Goal: Information Seeking & Learning: Find contact information

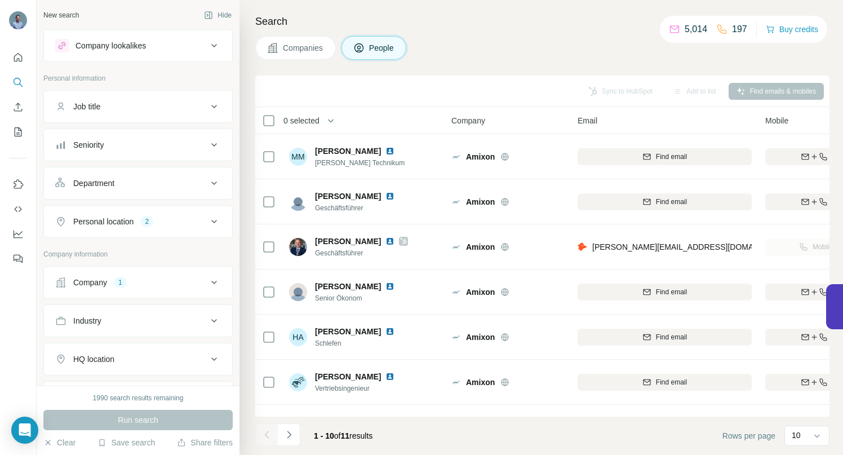
click at [207, 280] on icon at bounding box center [214, 283] width 14 height 14
click at [88, 360] on icon "button" at bounding box center [87, 356] width 9 height 9
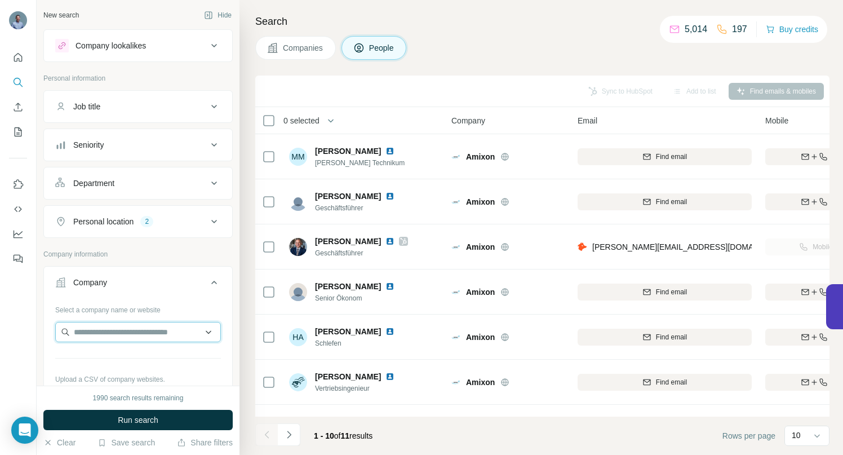
click at [87, 328] on input "text" at bounding box center [138, 332] width 166 height 20
paste input "**********"
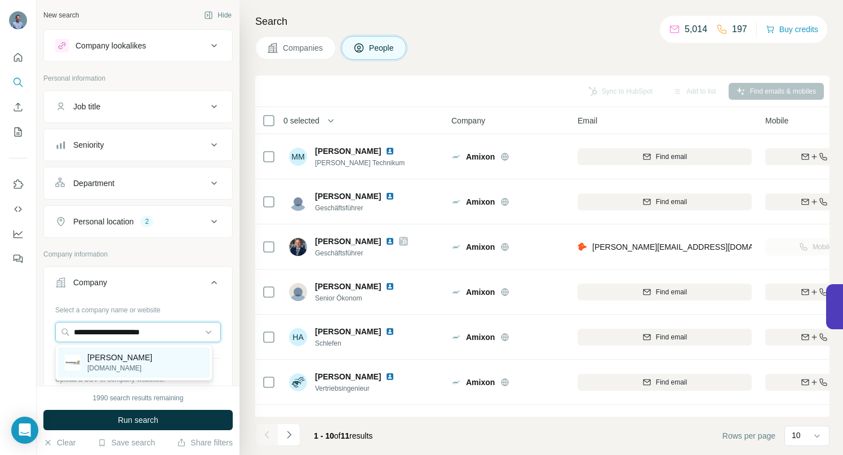
type input "**********"
click at [119, 357] on p "[PERSON_NAME]" at bounding box center [119, 357] width 65 height 11
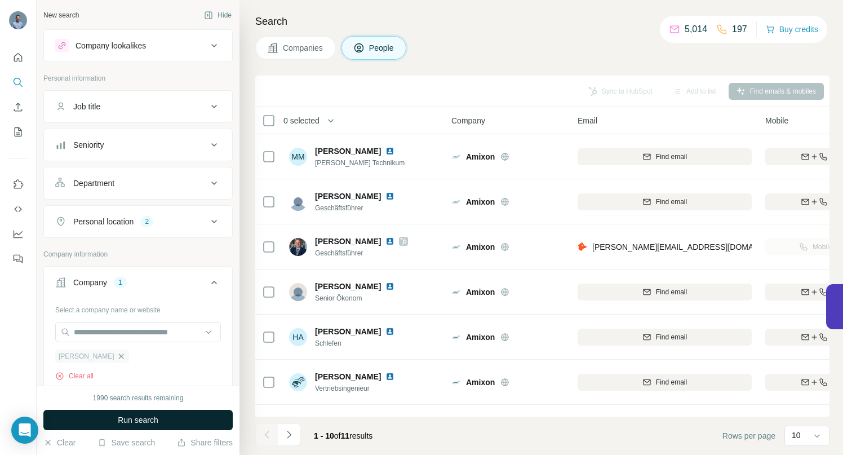
click at [130, 420] on span "Run search" at bounding box center [138, 419] width 41 height 11
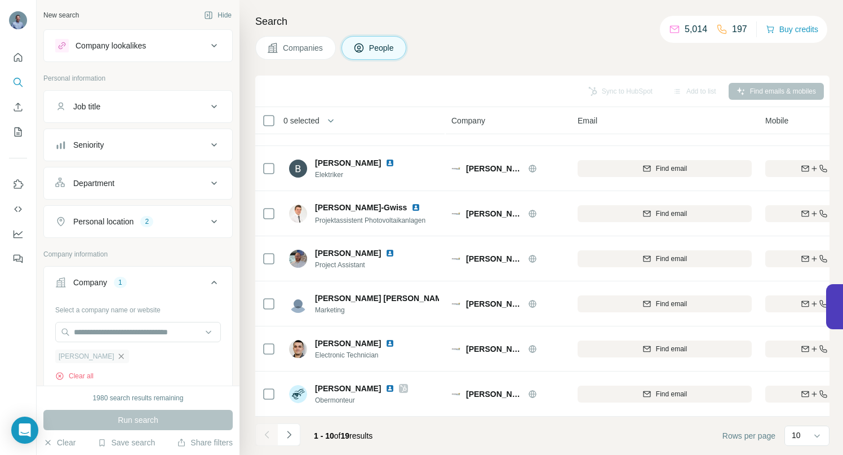
scroll to position [175, 0]
click at [291, 434] on icon "Navigate to next page" at bounding box center [288, 434] width 11 height 11
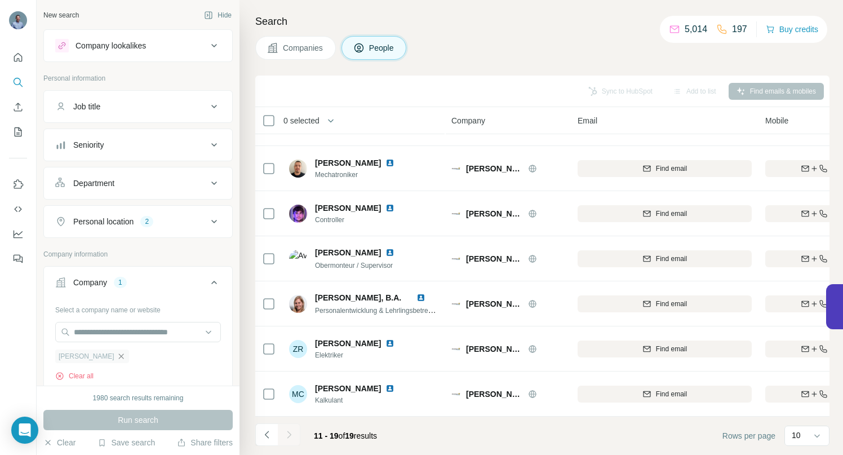
scroll to position [130, 0]
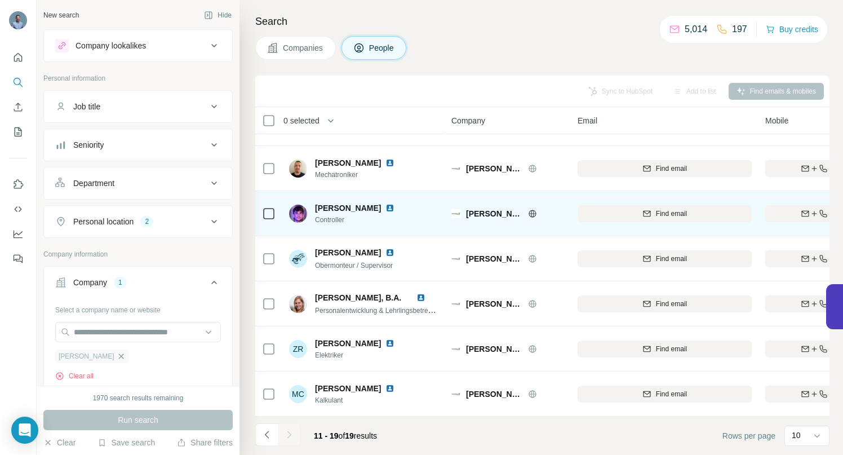
click at [385, 203] on img at bounding box center [389, 207] width 9 height 9
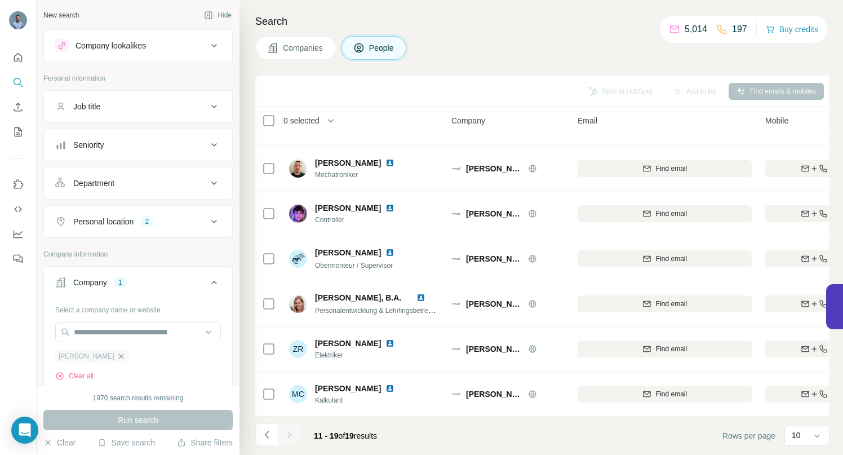
click at [124, 357] on icon "button" at bounding box center [121, 356] width 9 height 9
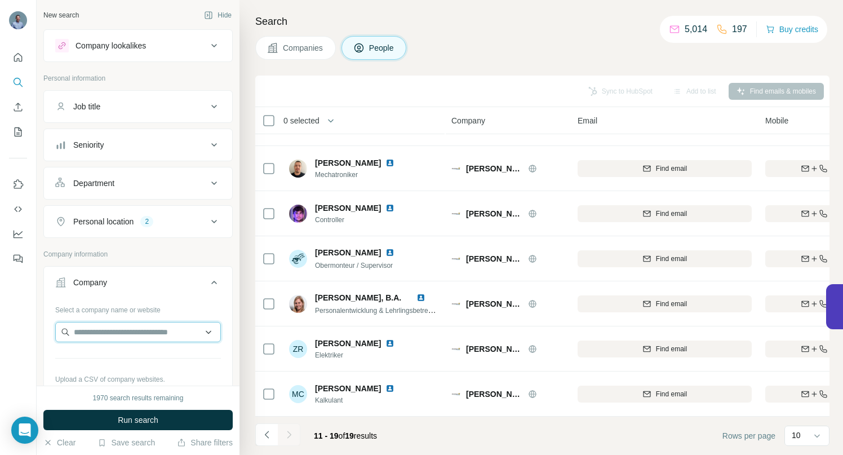
click at [130, 332] on input "text" at bounding box center [138, 332] width 166 height 20
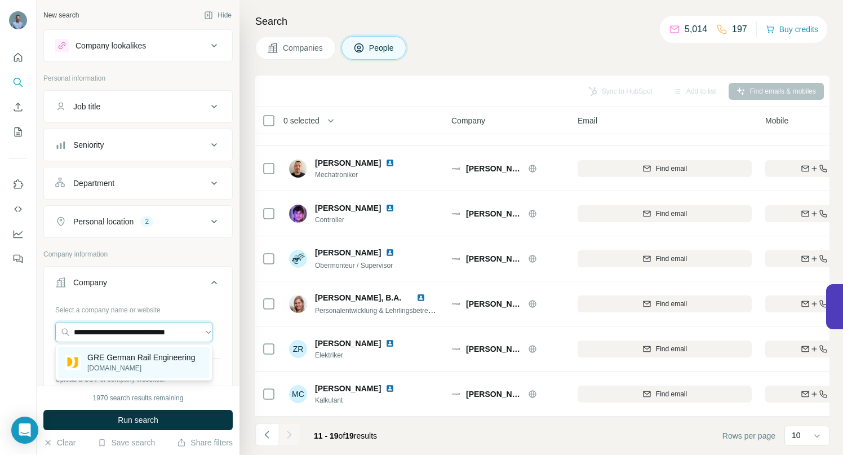
type input "**********"
click at [111, 358] on p "GRE German Rail Engineering" at bounding box center [141, 357] width 108 height 11
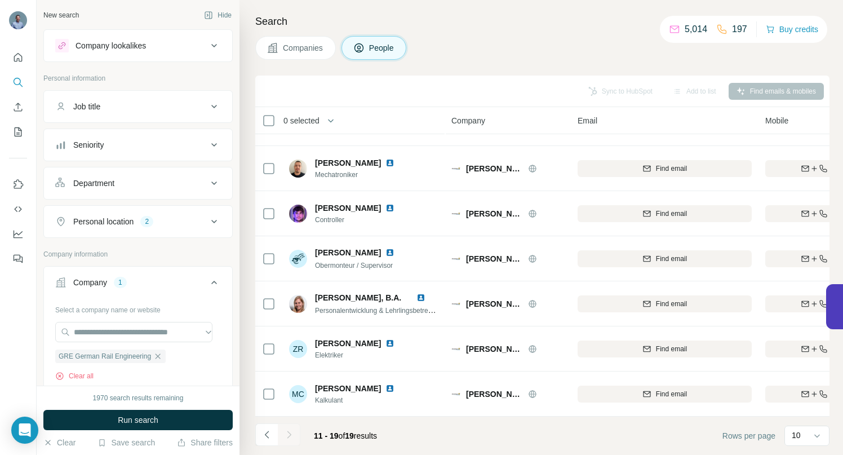
scroll to position [0, 0]
click at [126, 419] on span "Run search" at bounding box center [138, 419] width 41 height 11
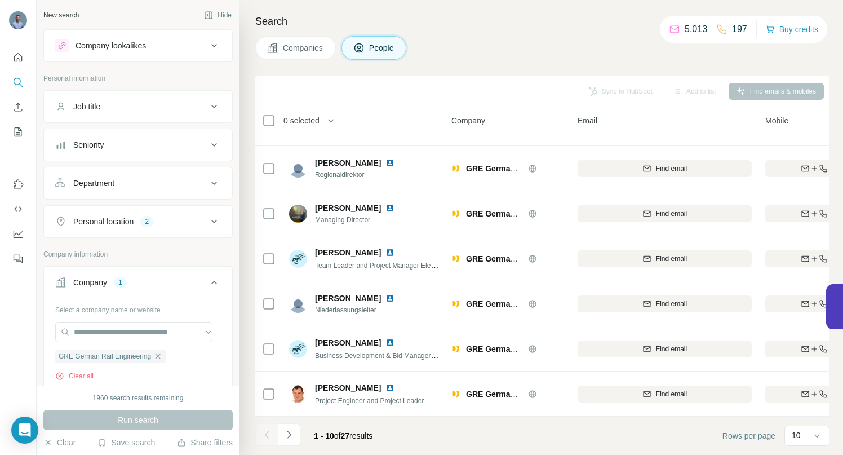
click at [298, 49] on span "Companies" at bounding box center [303, 47] width 41 height 11
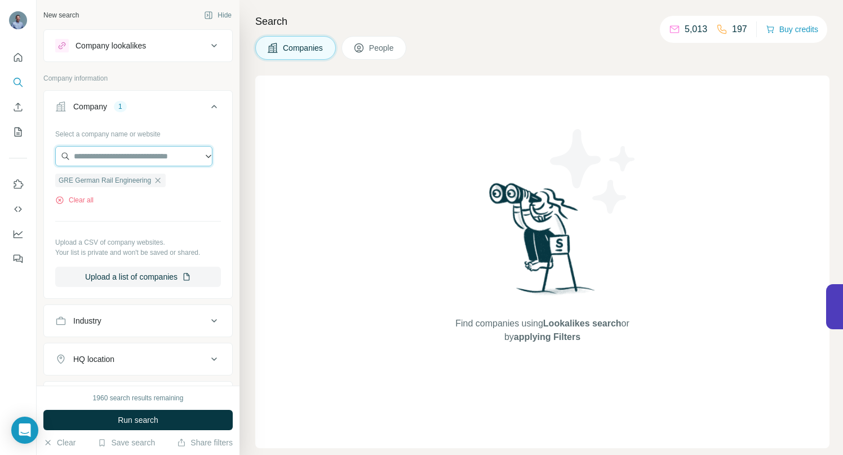
click at [101, 156] on input "text" at bounding box center [133, 156] width 157 height 20
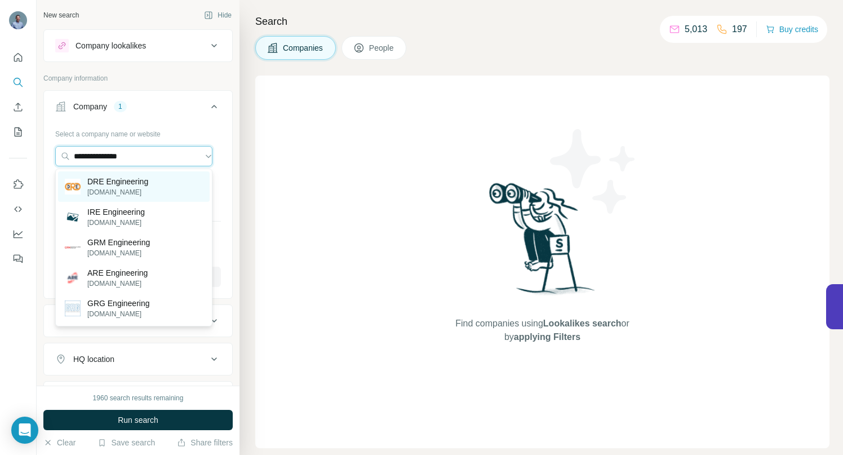
type input "**********"
click at [108, 182] on p "DRE Engineering" at bounding box center [117, 181] width 61 height 11
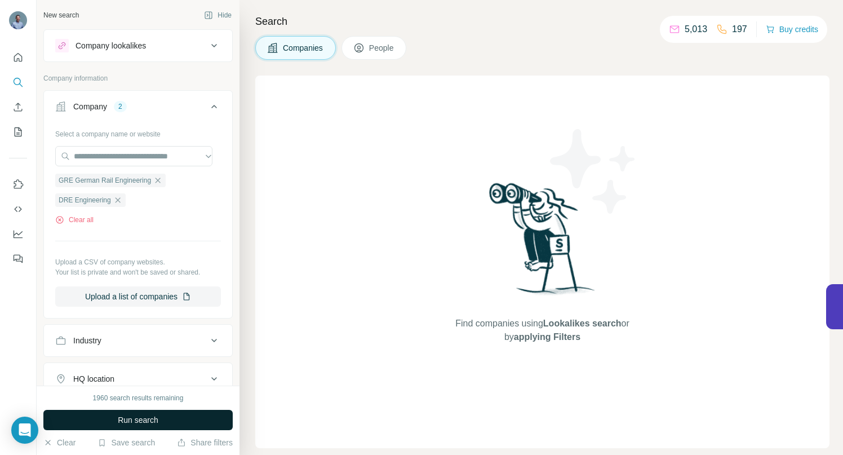
click at [143, 420] on span "Run search" at bounding box center [138, 419] width 41 height 11
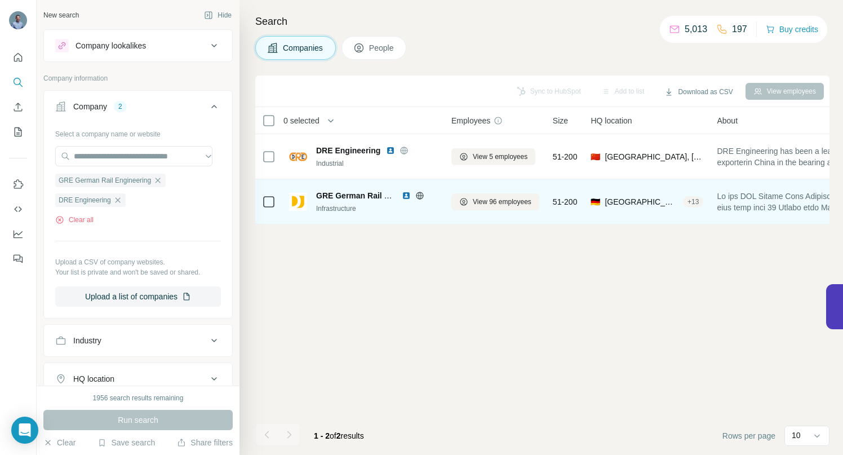
click at [341, 195] on span "GRE German Rail Engineering" at bounding box center [373, 195] width 114 height 9
click at [342, 194] on span "GRE German Rail Engineering" at bounding box center [373, 195] width 114 height 9
click at [300, 202] on img at bounding box center [298, 202] width 18 height 18
click at [338, 197] on span "GRE German Rail Engineering" at bounding box center [373, 195] width 114 height 9
click at [419, 195] on icon at bounding box center [419, 195] width 7 height 1
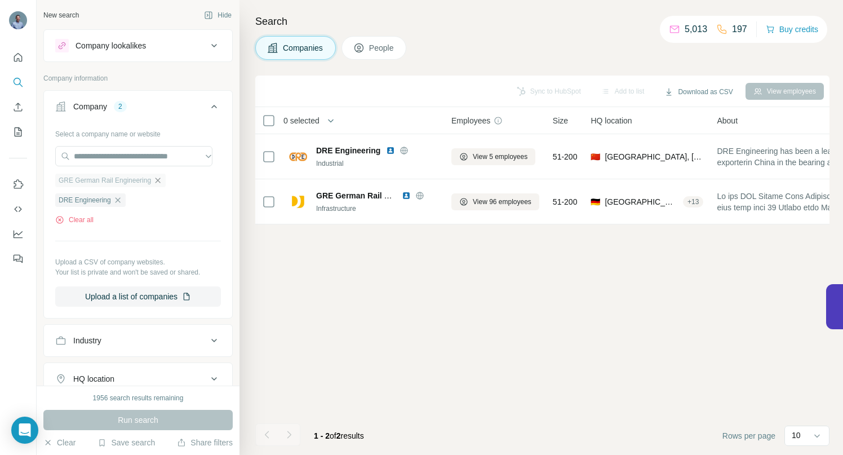
click at [157, 181] on icon "button" at bounding box center [157, 180] width 9 height 9
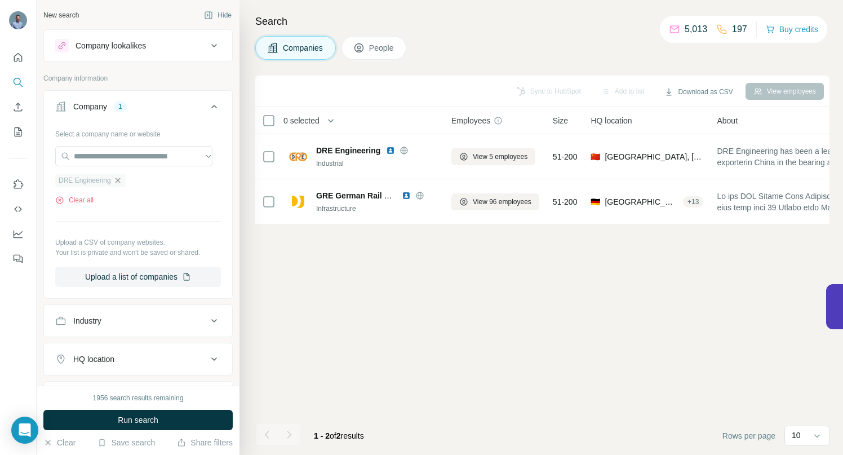
click at [119, 180] on icon "button" at bounding box center [117, 180] width 5 height 5
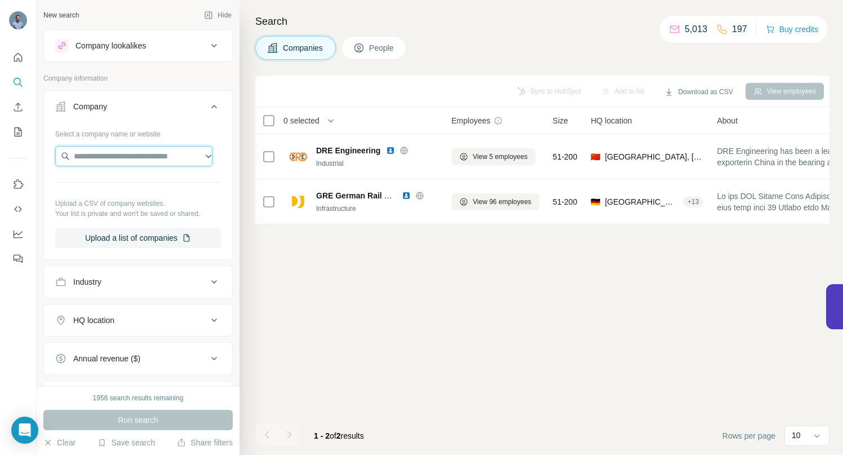
click at [114, 156] on input "text" at bounding box center [133, 156] width 157 height 20
paste input "**********"
drag, startPoint x: 119, startPoint y: 157, endPoint x: 54, endPoint y: 161, distance: 65.5
click at [54, 161] on div "**********" at bounding box center [138, 191] width 188 height 132
click at [120, 154] on input "**********" at bounding box center [133, 156] width 157 height 20
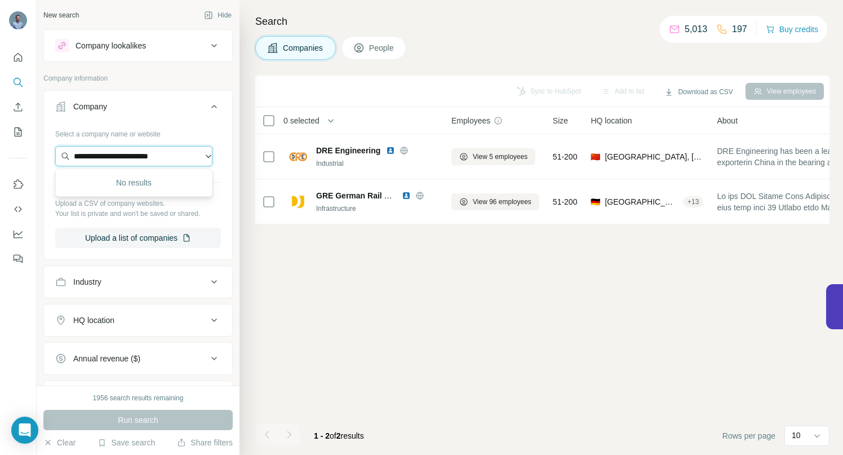
drag, startPoint x: 121, startPoint y: 156, endPoint x: 66, endPoint y: 157, distance: 54.1
click at [66, 157] on input "**********" at bounding box center [133, 156] width 157 height 20
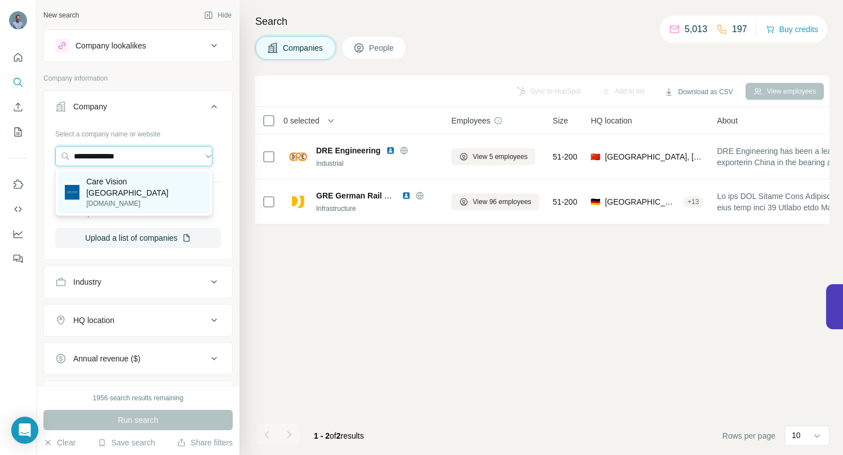
type input "**********"
click at [113, 180] on p "Care Vision [GEOGRAPHIC_DATA]" at bounding box center [144, 187] width 117 height 23
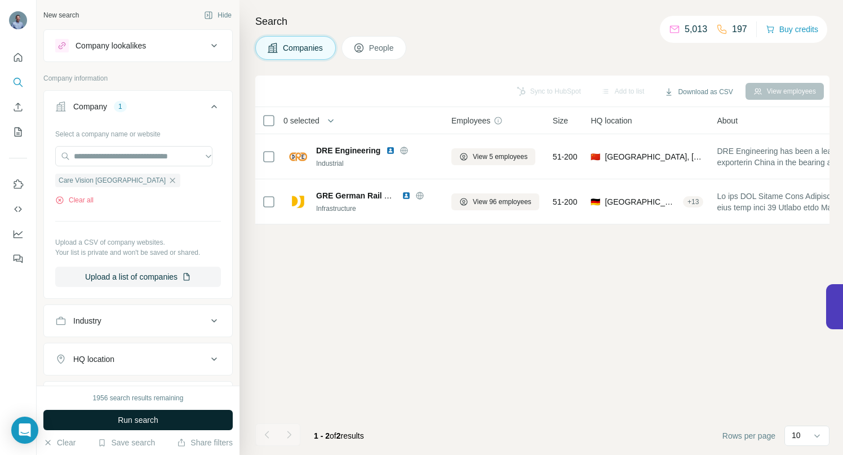
click at [152, 419] on span "Run search" at bounding box center [138, 419] width 41 height 11
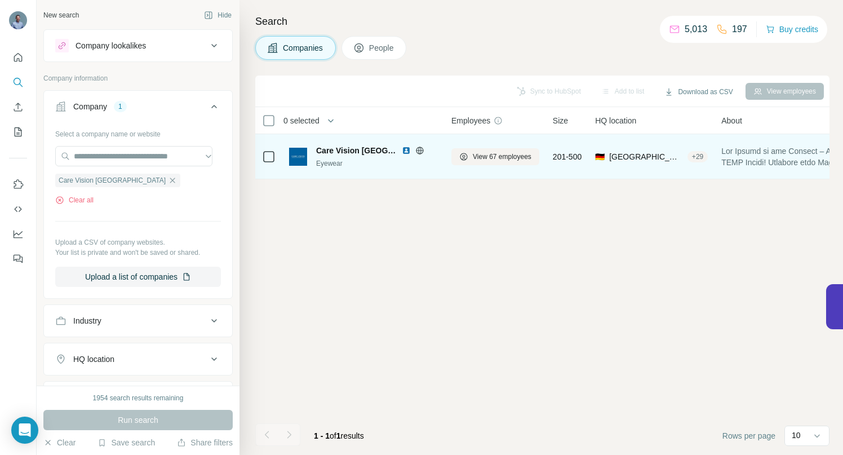
click at [354, 148] on span "Care Vision [GEOGRAPHIC_DATA]" at bounding box center [356, 150] width 80 height 11
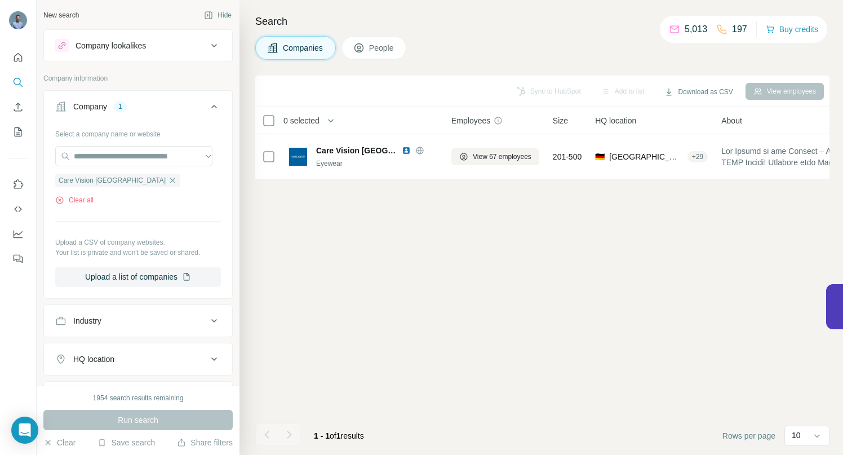
click at [378, 47] on span "People" at bounding box center [382, 47] width 26 height 11
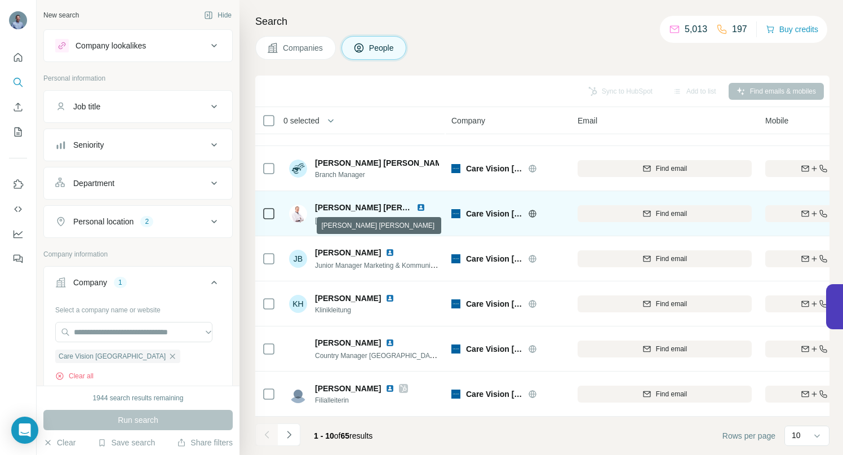
scroll to position [175, 0]
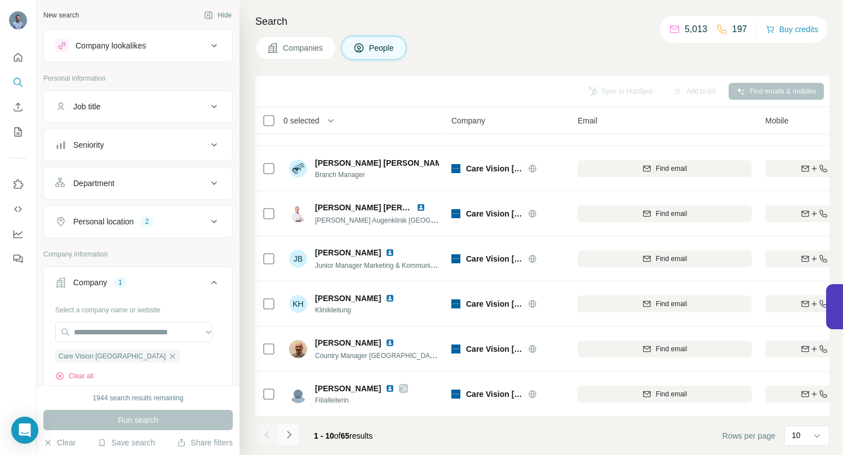
click at [291, 433] on icon "Navigate to next page" at bounding box center [288, 434] width 11 height 11
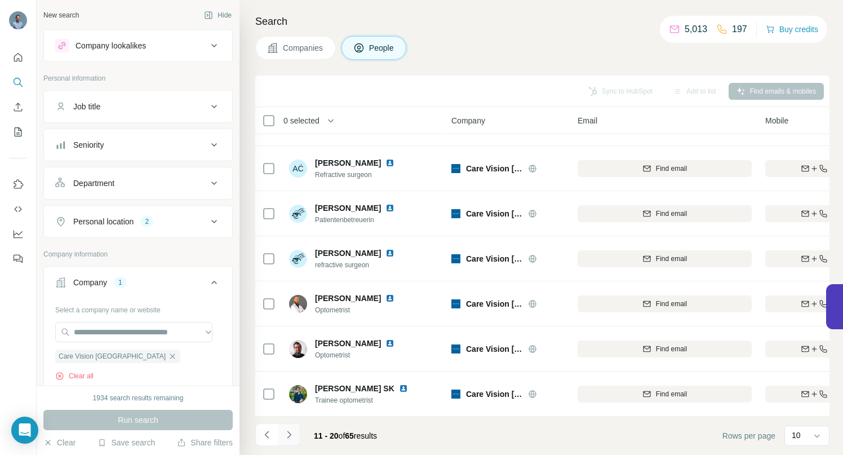
click at [291, 434] on icon "Navigate to next page" at bounding box center [288, 434] width 11 height 11
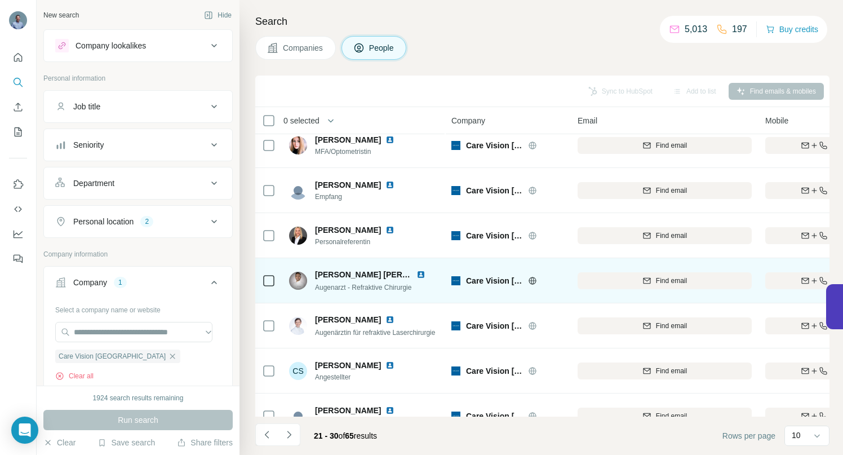
scroll to position [0, 0]
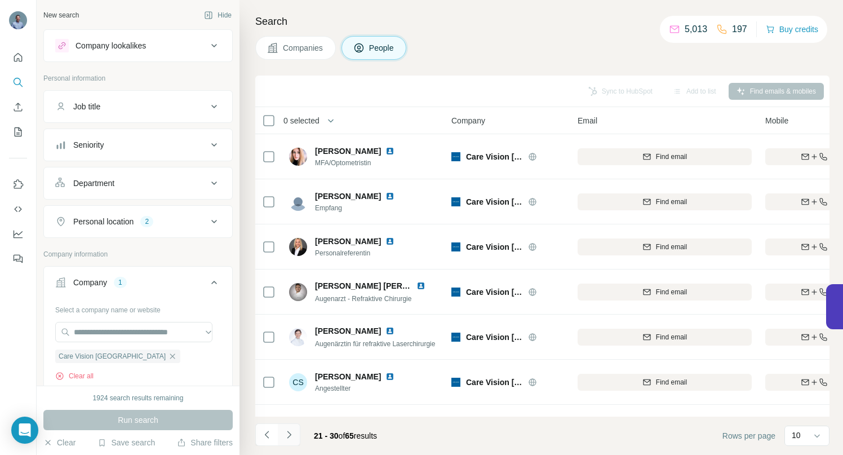
click at [291, 435] on icon "Navigate to next page" at bounding box center [288, 434] width 11 height 11
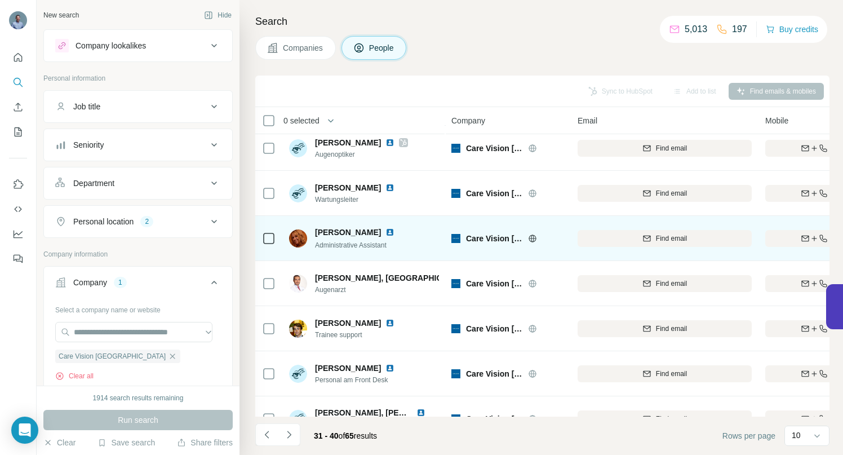
scroll to position [140, 0]
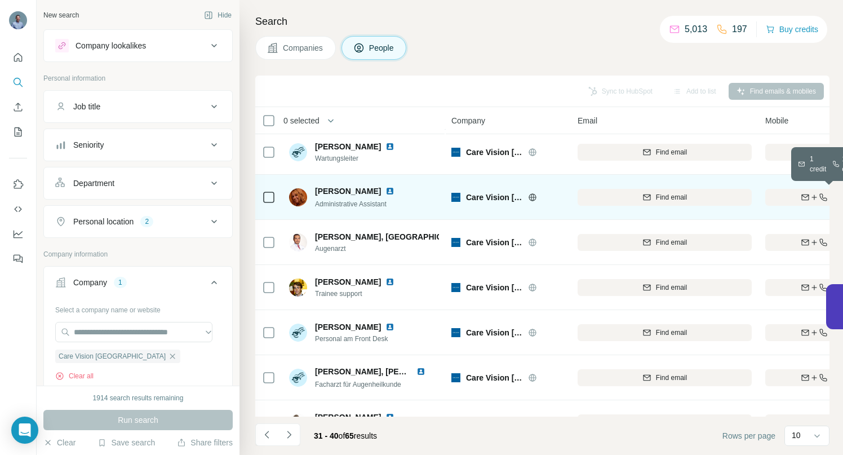
click at [782, 195] on div "Find both" at bounding box center [830, 197] width 131 height 10
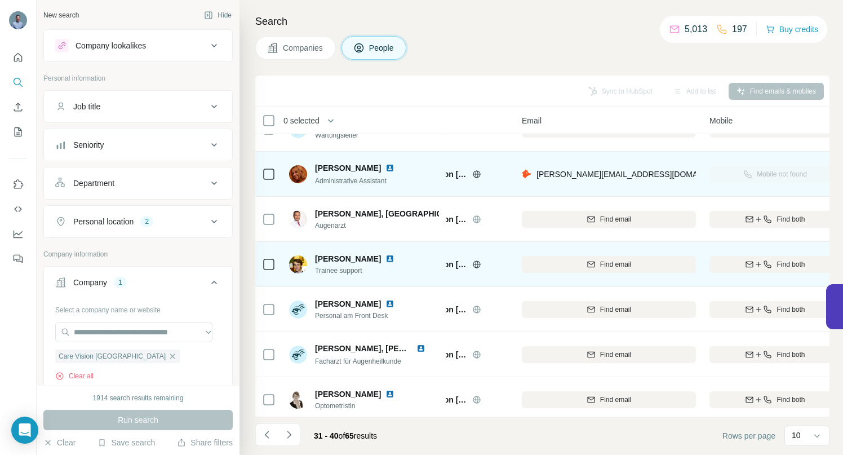
scroll to position [175, 56]
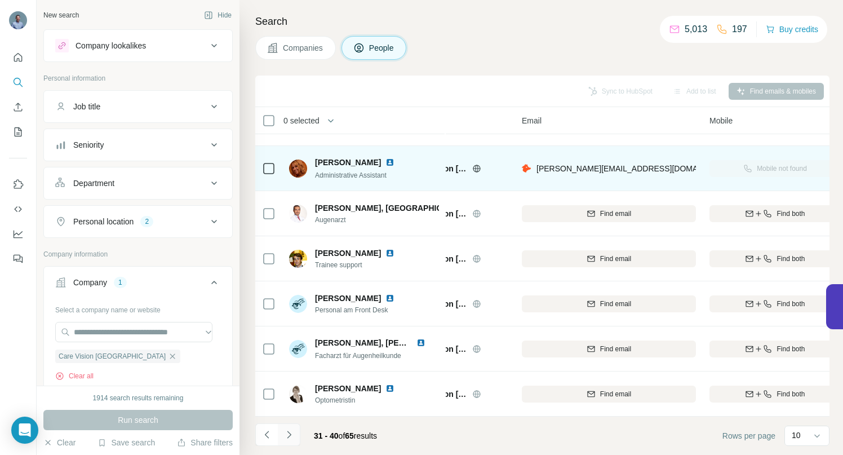
click at [289, 434] on icon "Navigate to next page" at bounding box center [288, 434] width 11 height 11
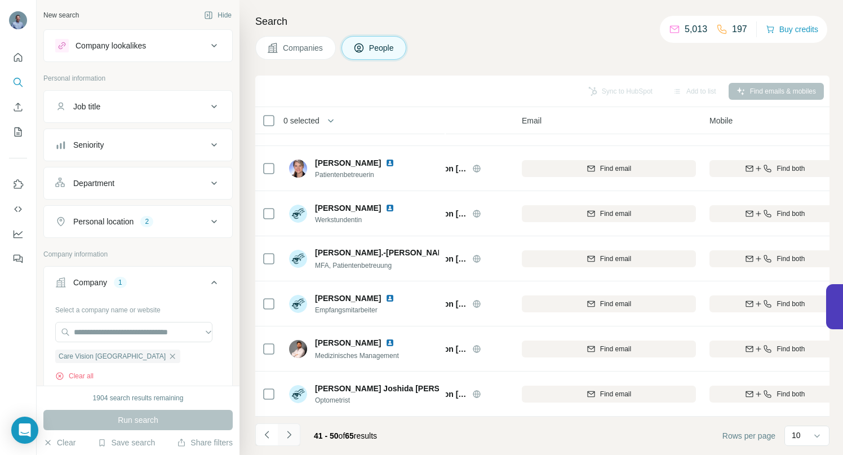
click at [289, 433] on icon "Navigate to next page" at bounding box center [289, 434] width 4 height 7
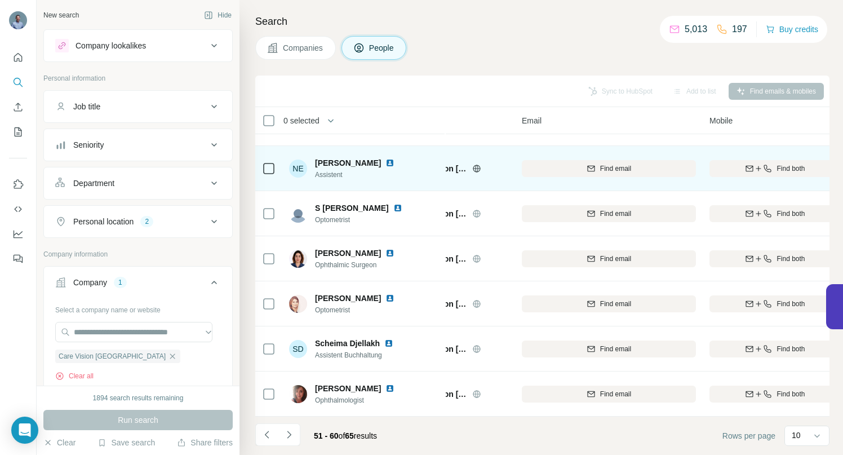
click at [394, 158] on img at bounding box center [389, 162] width 9 height 9
